Goal: Navigation & Orientation: Find specific page/section

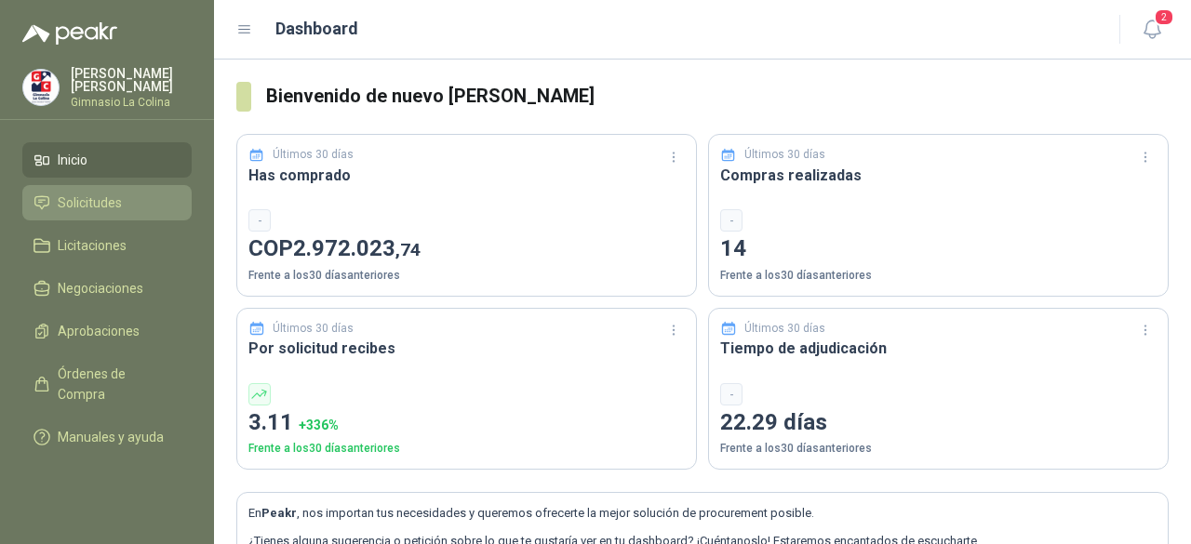
click at [102, 193] on span "Solicitudes" at bounding box center [90, 203] width 64 height 20
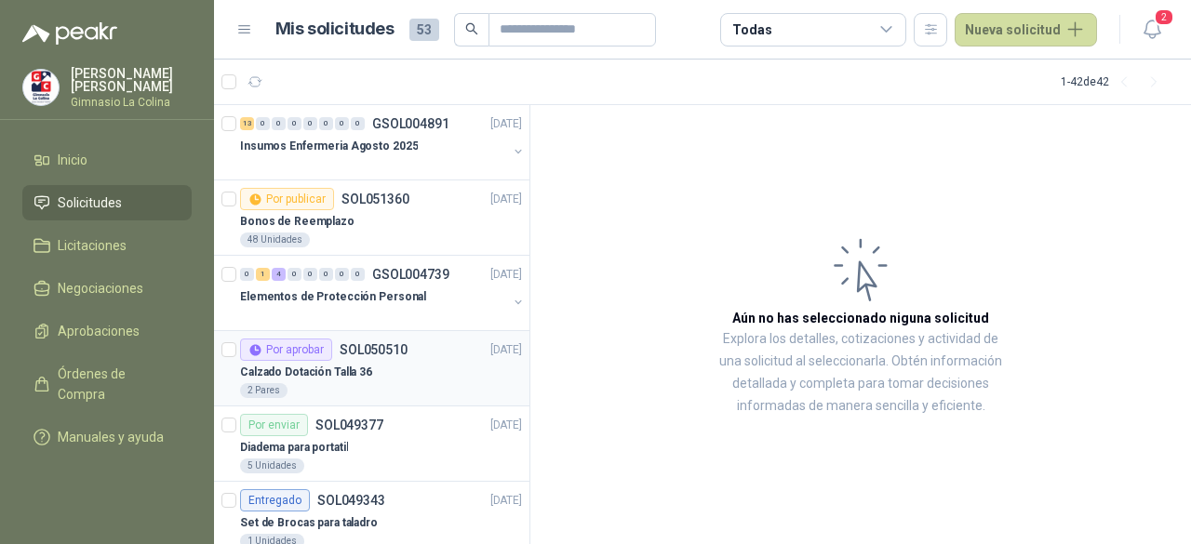
click at [374, 383] on div "2 Pares" at bounding box center [381, 390] width 282 height 15
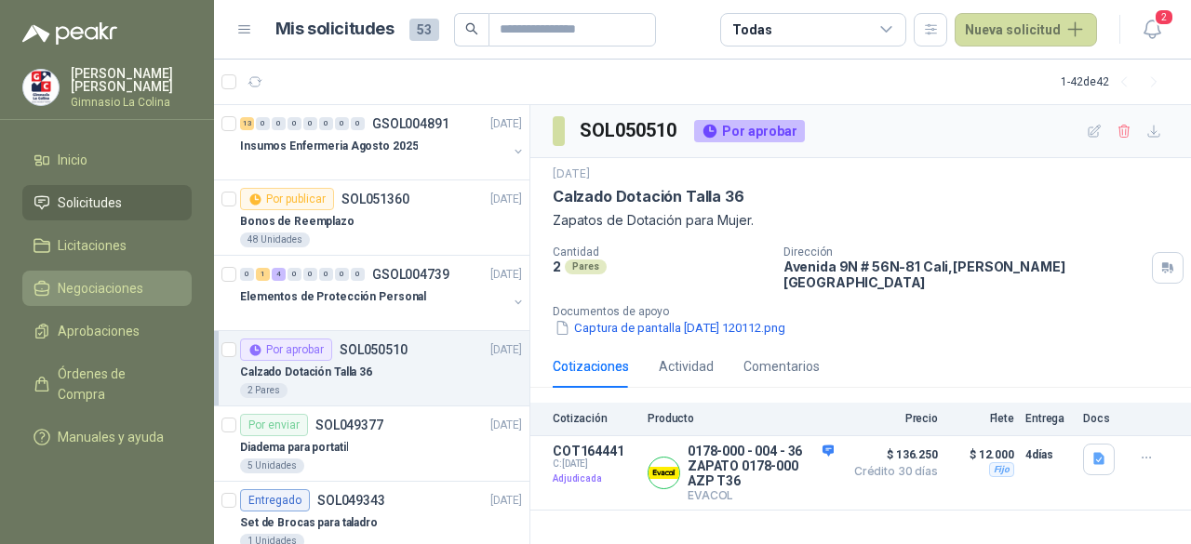
click at [76, 286] on span "Negociaciones" at bounding box center [101, 288] width 86 height 20
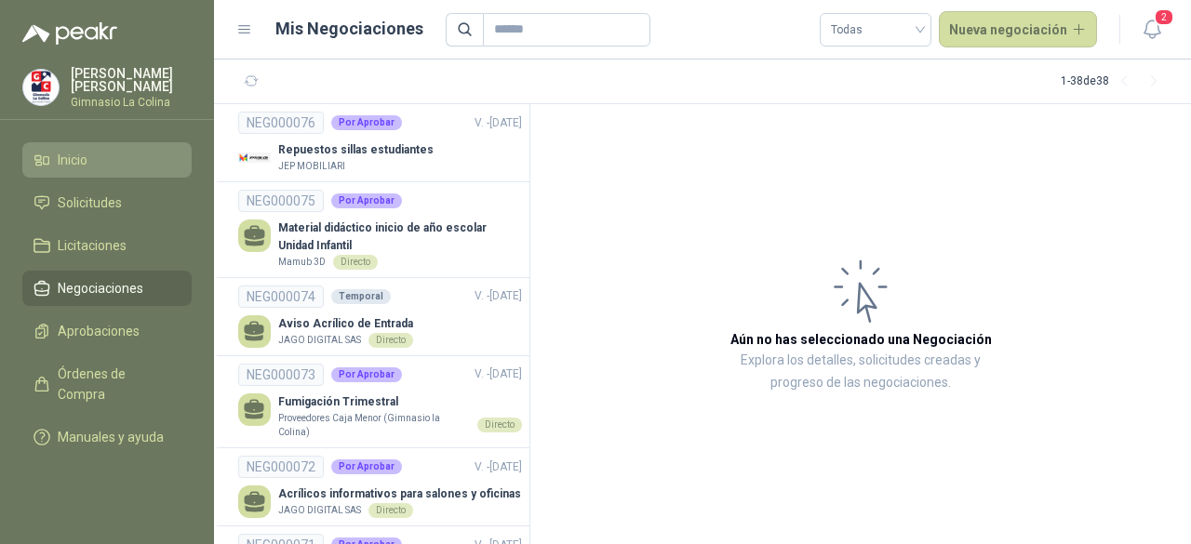
click at [65, 150] on span "Inicio" at bounding box center [73, 160] width 30 height 20
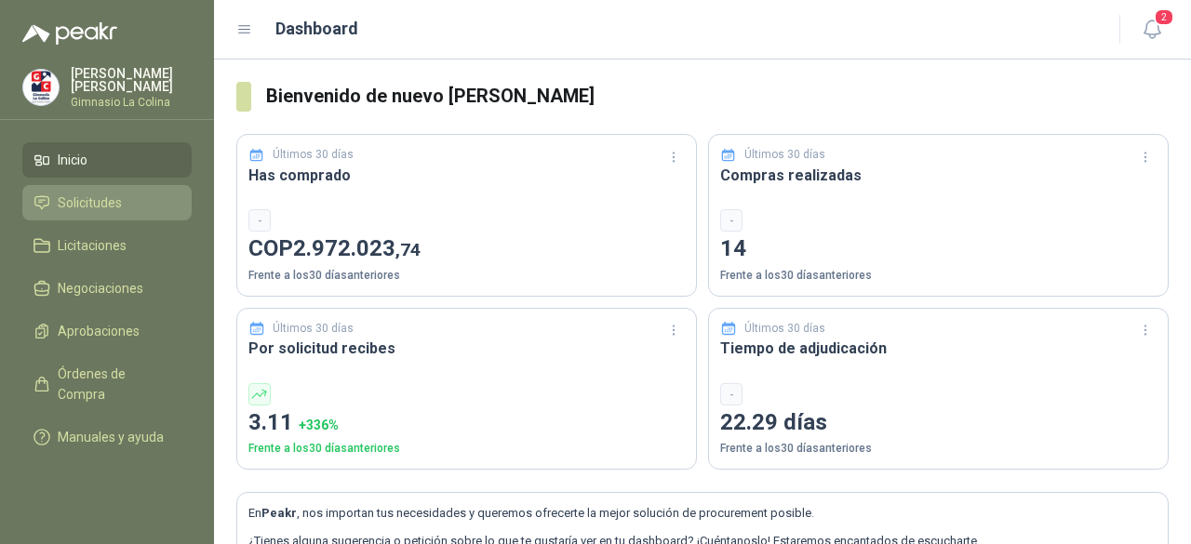
click at [73, 199] on span "Solicitudes" at bounding box center [90, 203] width 64 height 20
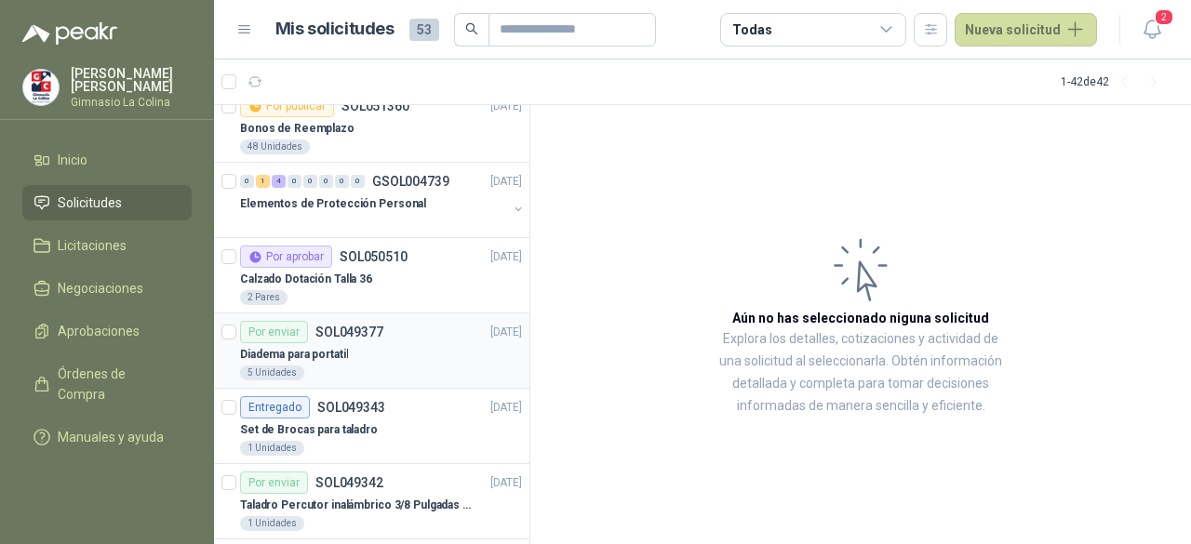
scroll to position [186, 0]
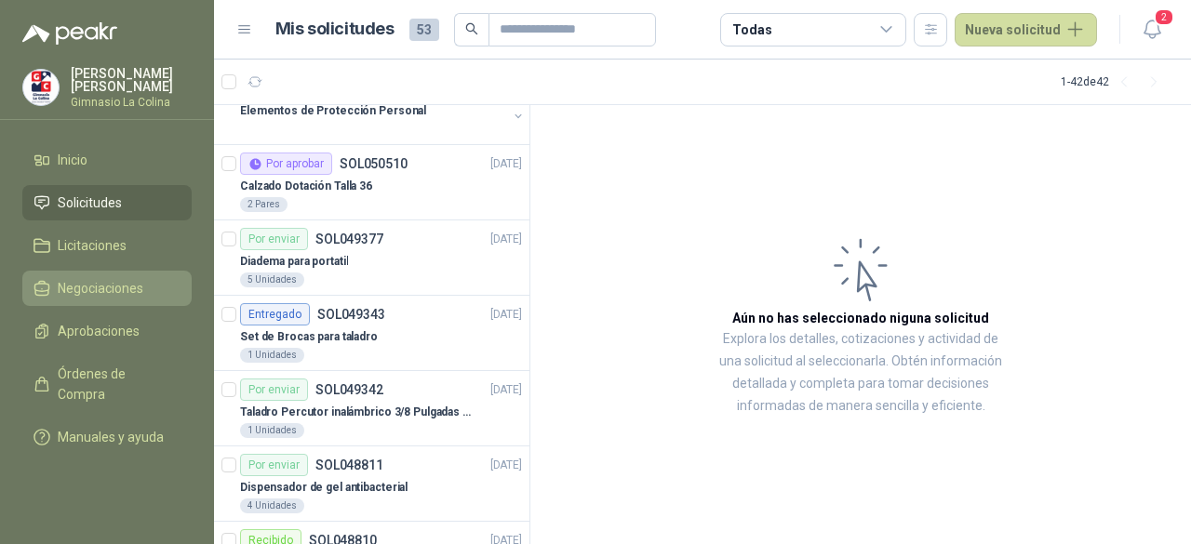
click at [76, 293] on span "Negociaciones" at bounding box center [101, 288] width 86 height 20
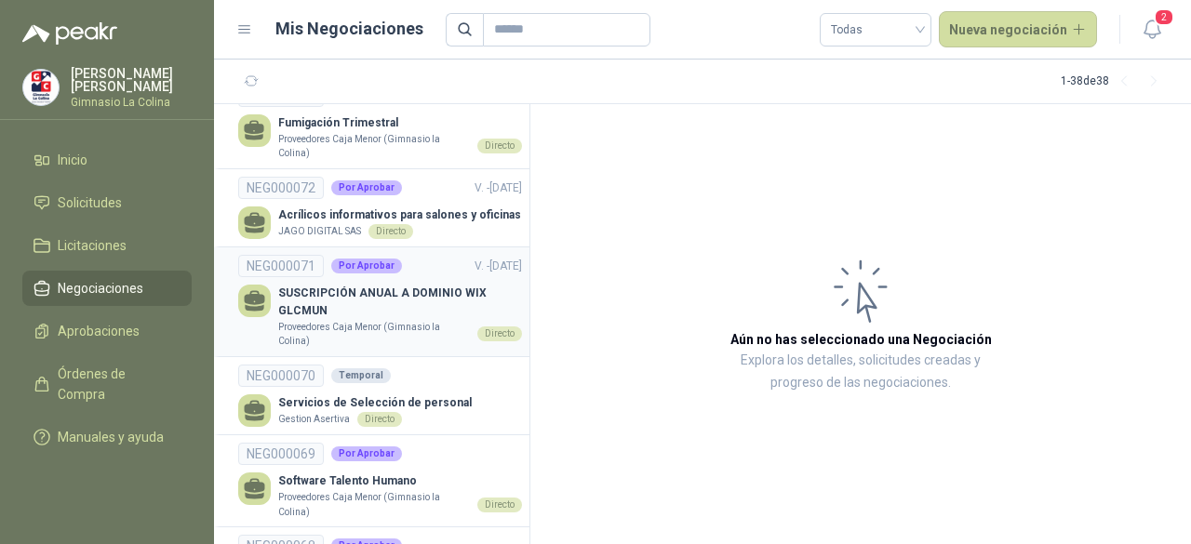
scroll to position [372, 0]
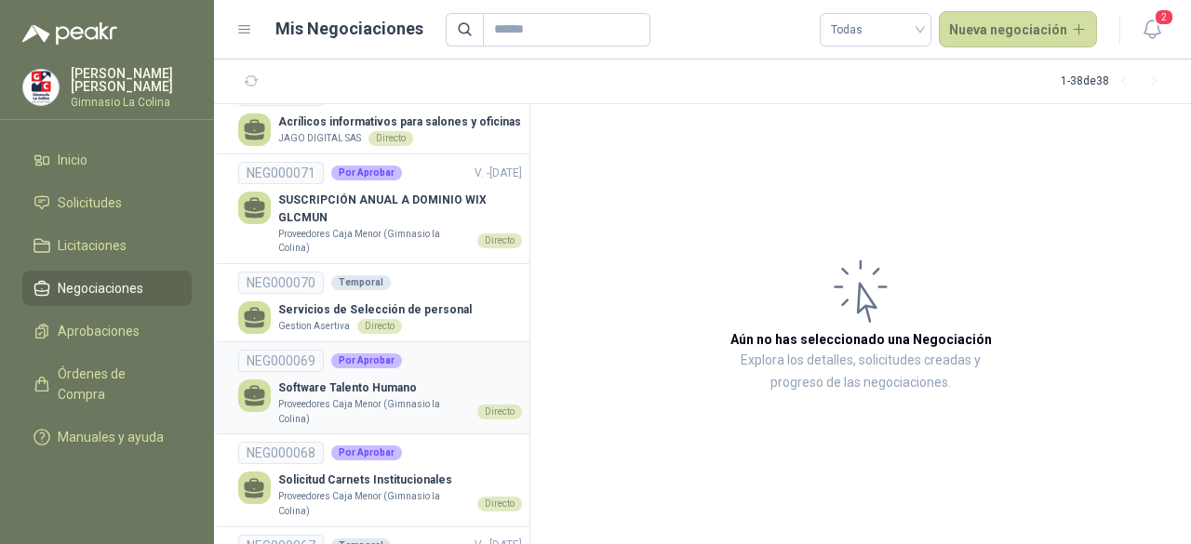
click at [416, 386] on p "Software Talento Humano" at bounding box center [400, 389] width 244 height 18
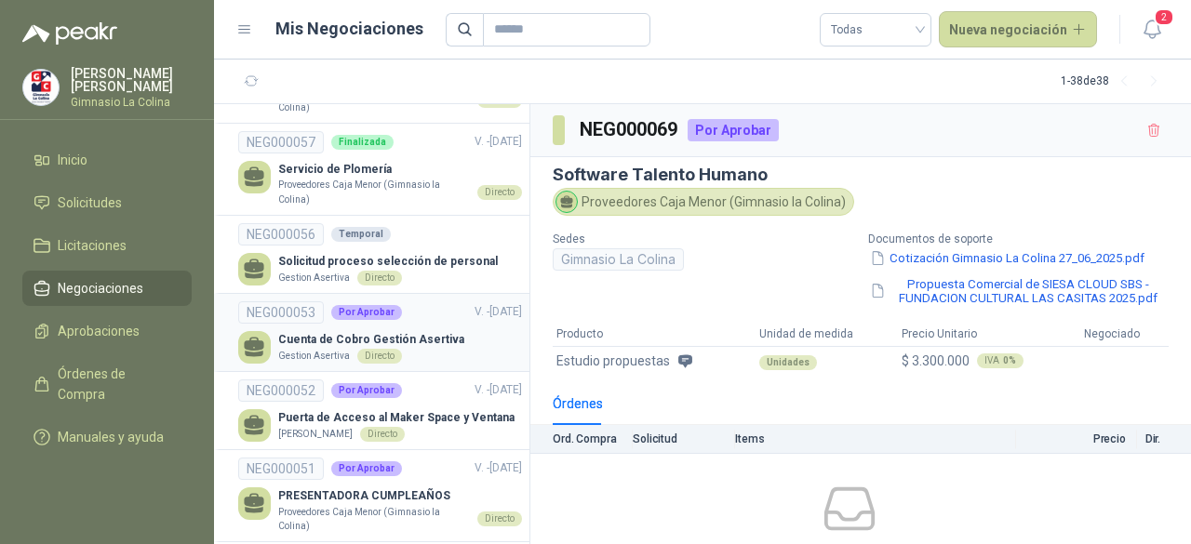
scroll to position [1767, 0]
